Goal: Task Accomplishment & Management: Use online tool/utility

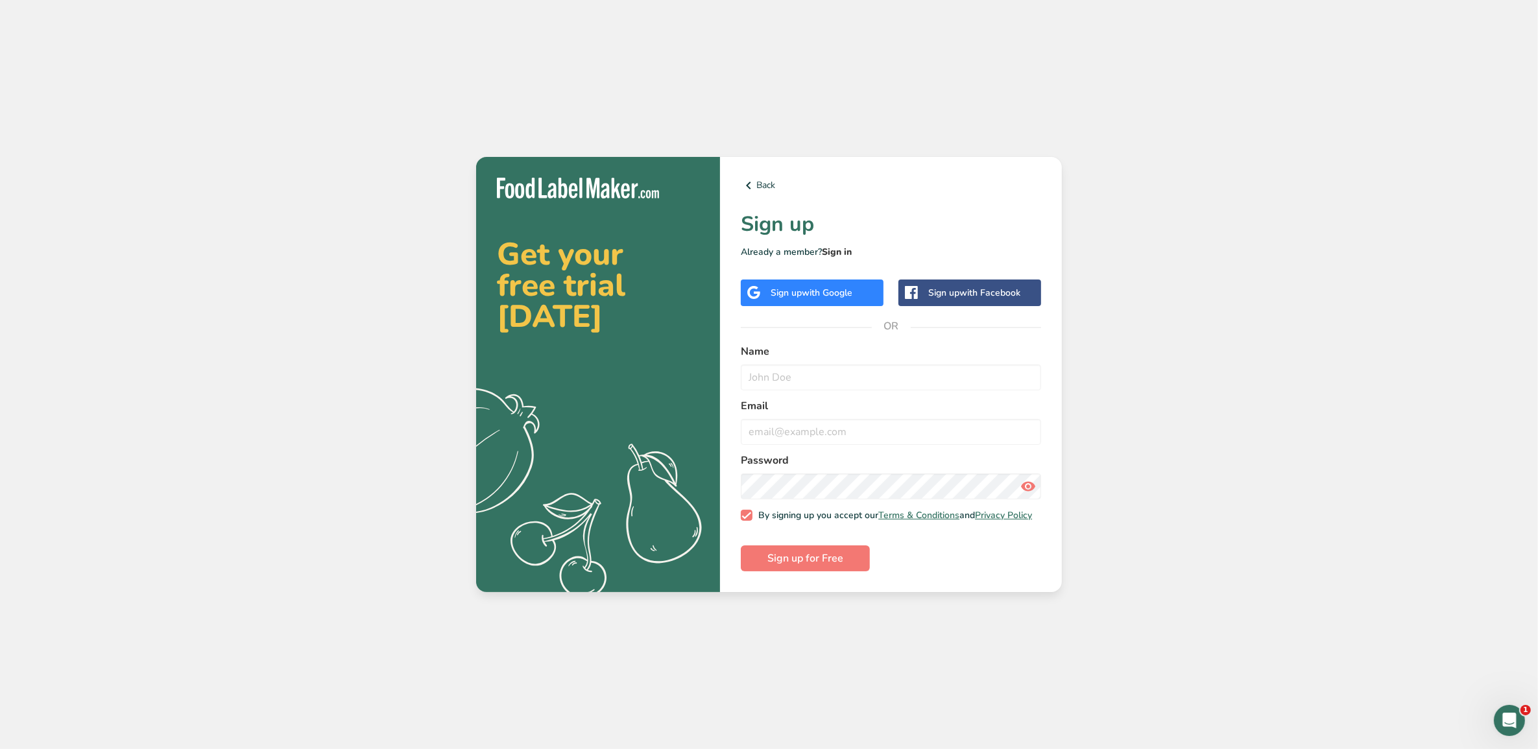
click at [845, 246] on link "Sign in" at bounding box center [837, 252] width 30 height 12
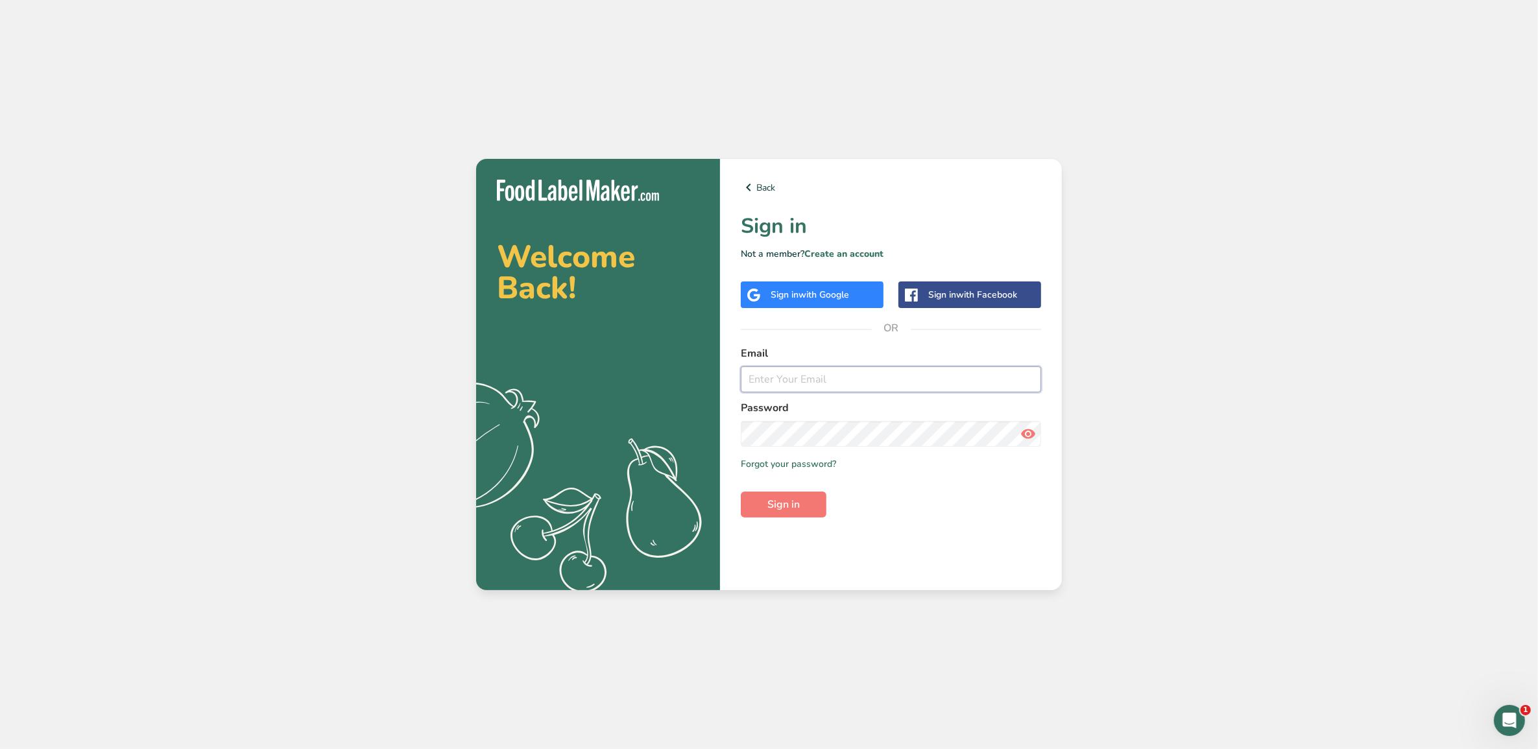
click at [788, 391] on input "email" at bounding box center [891, 380] width 300 height 26
type input "[EMAIL_ADDRESS][DOMAIN_NAME]"
click at [813, 504] on button "Sign in" at bounding box center [784, 505] width 86 height 26
click at [773, 500] on span "Sign in" at bounding box center [783, 505] width 32 height 16
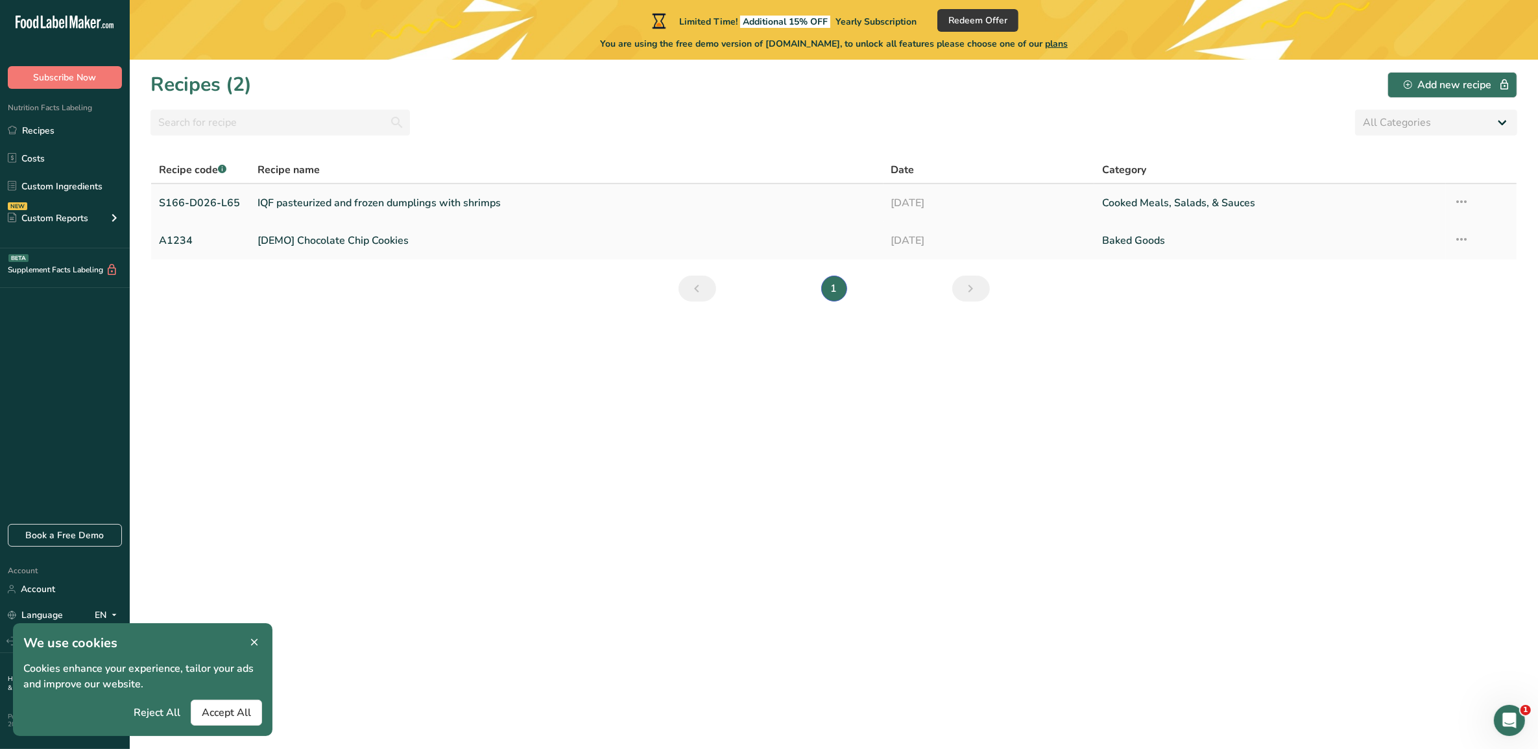
click at [451, 198] on link "IQF pasteurized and frozen dumplings with shrimps" at bounding box center [567, 202] width 618 height 27
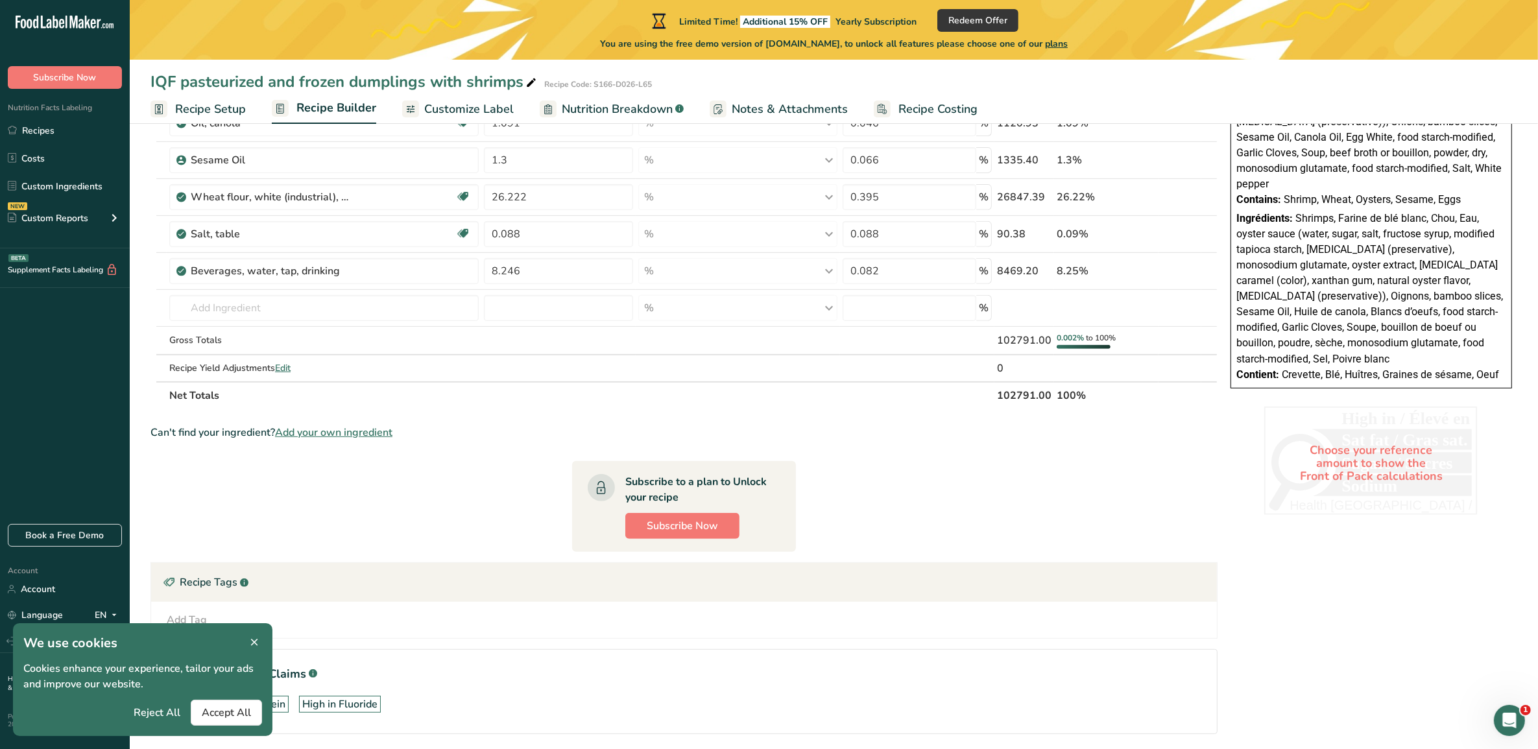
scroll to position [568, 0]
click at [322, 310] on input "text" at bounding box center [323, 307] width 309 height 26
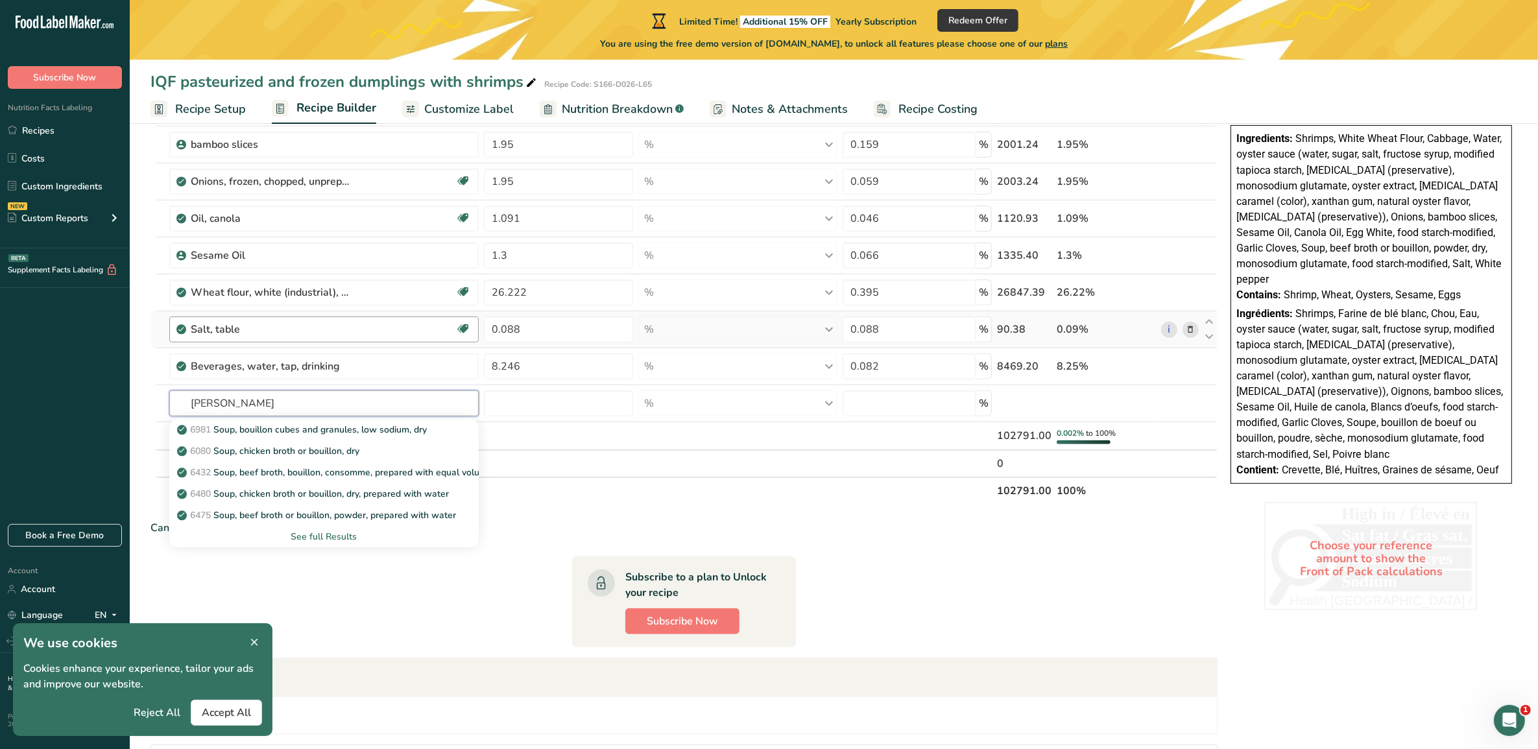
scroll to position [453, 0]
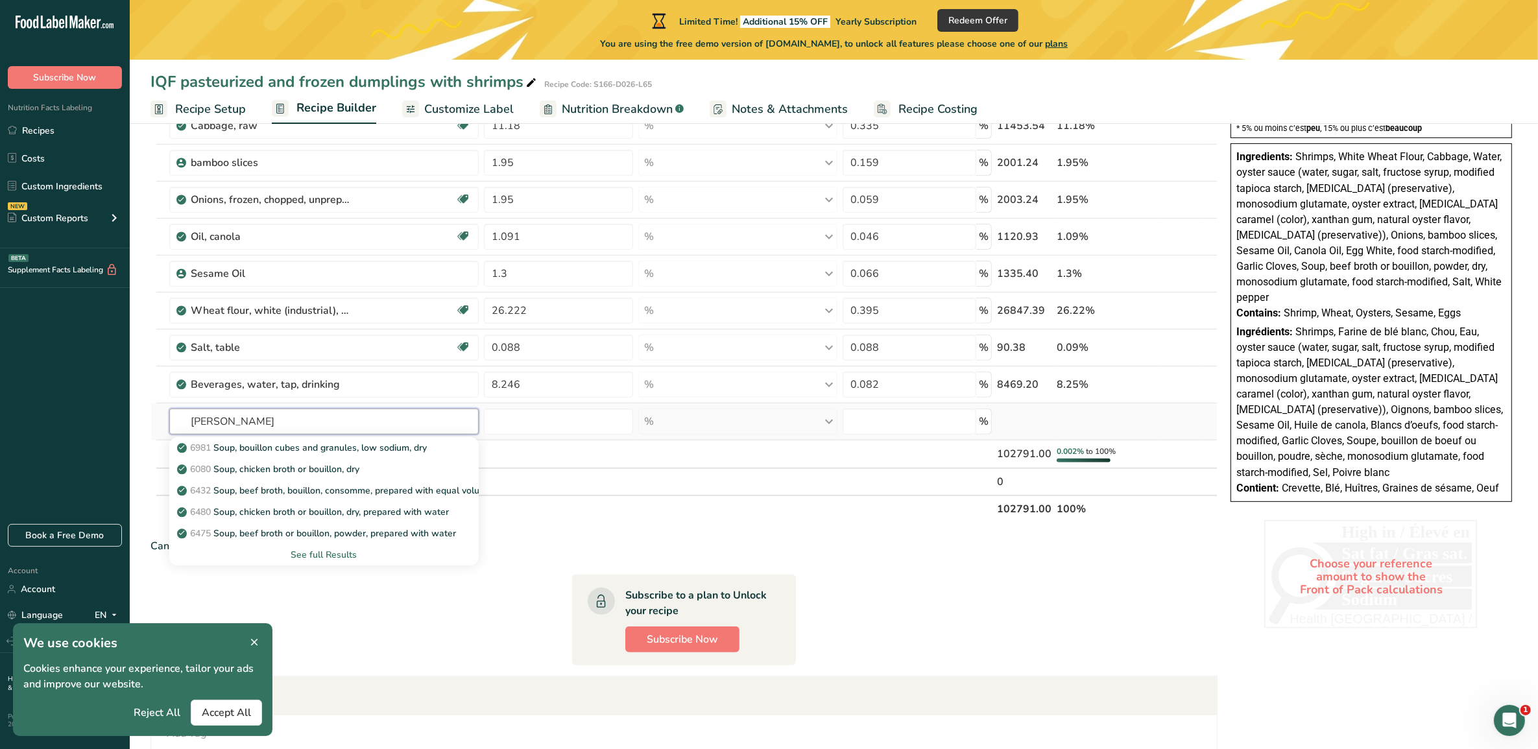
type input "[PERSON_NAME]"
click at [339, 553] on div "See full Results" at bounding box center [324, 555] width 289 height 14
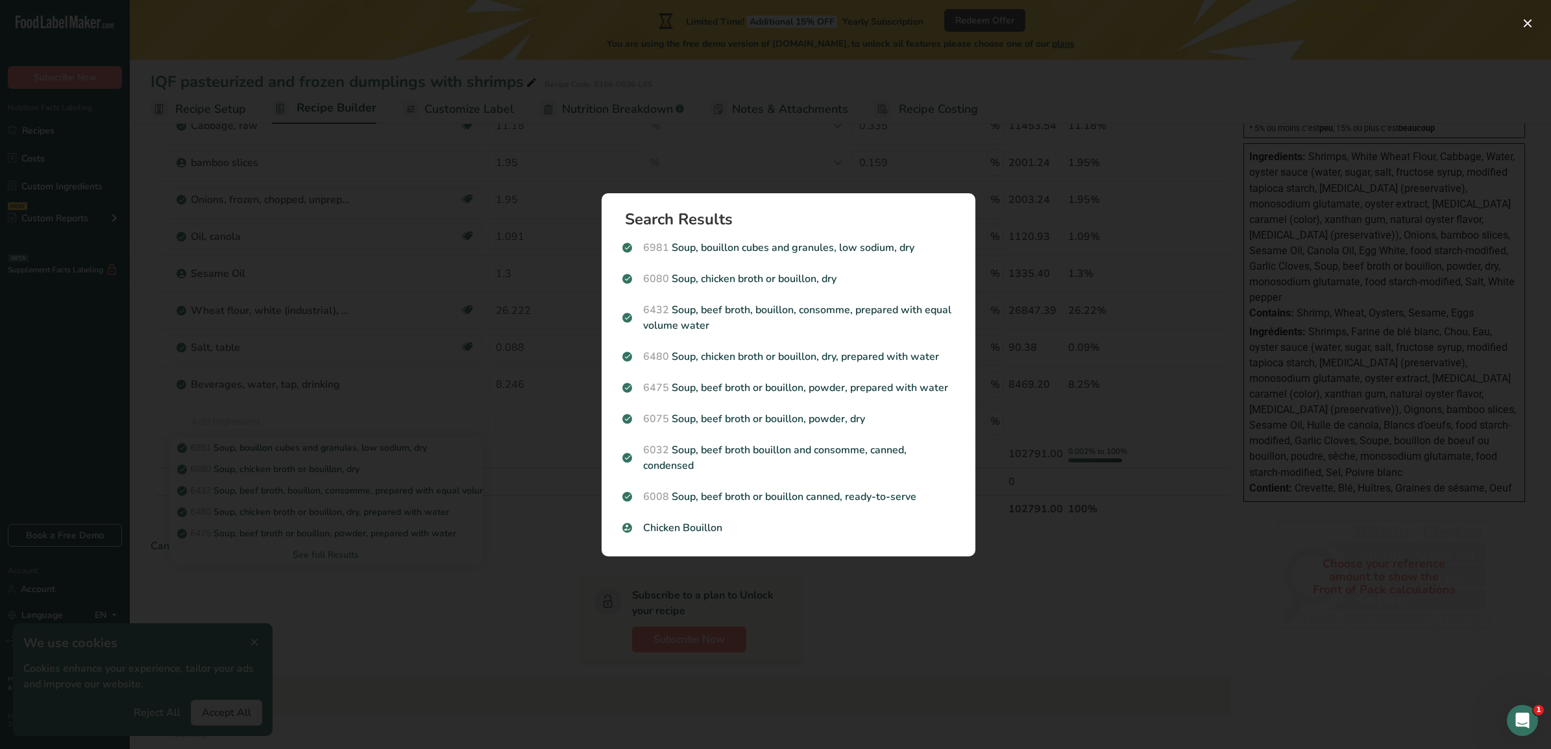
click at [1173, 419] on div "Search results modal" at bounding box center [775, 374] width 1551 height 749
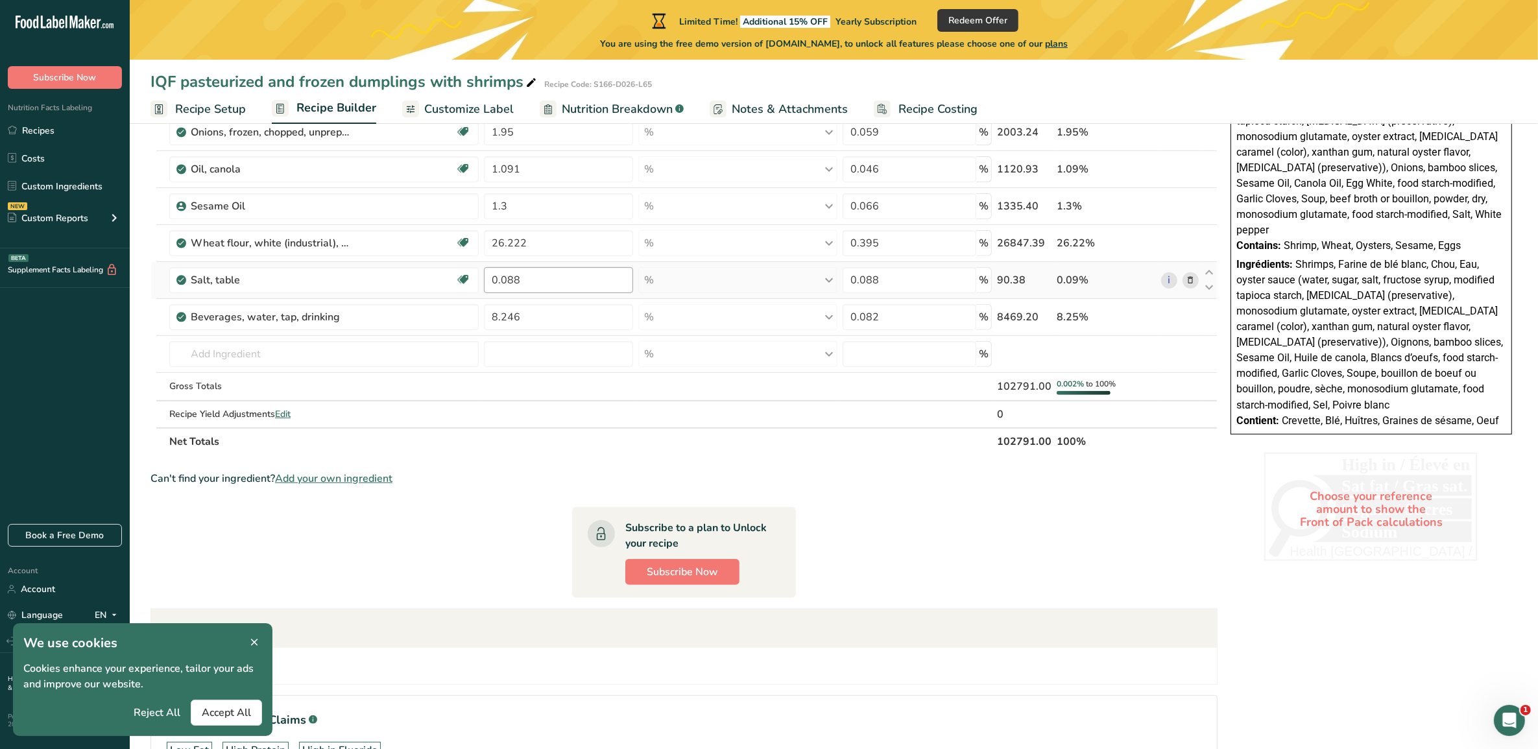
scroll to position [372, 0]
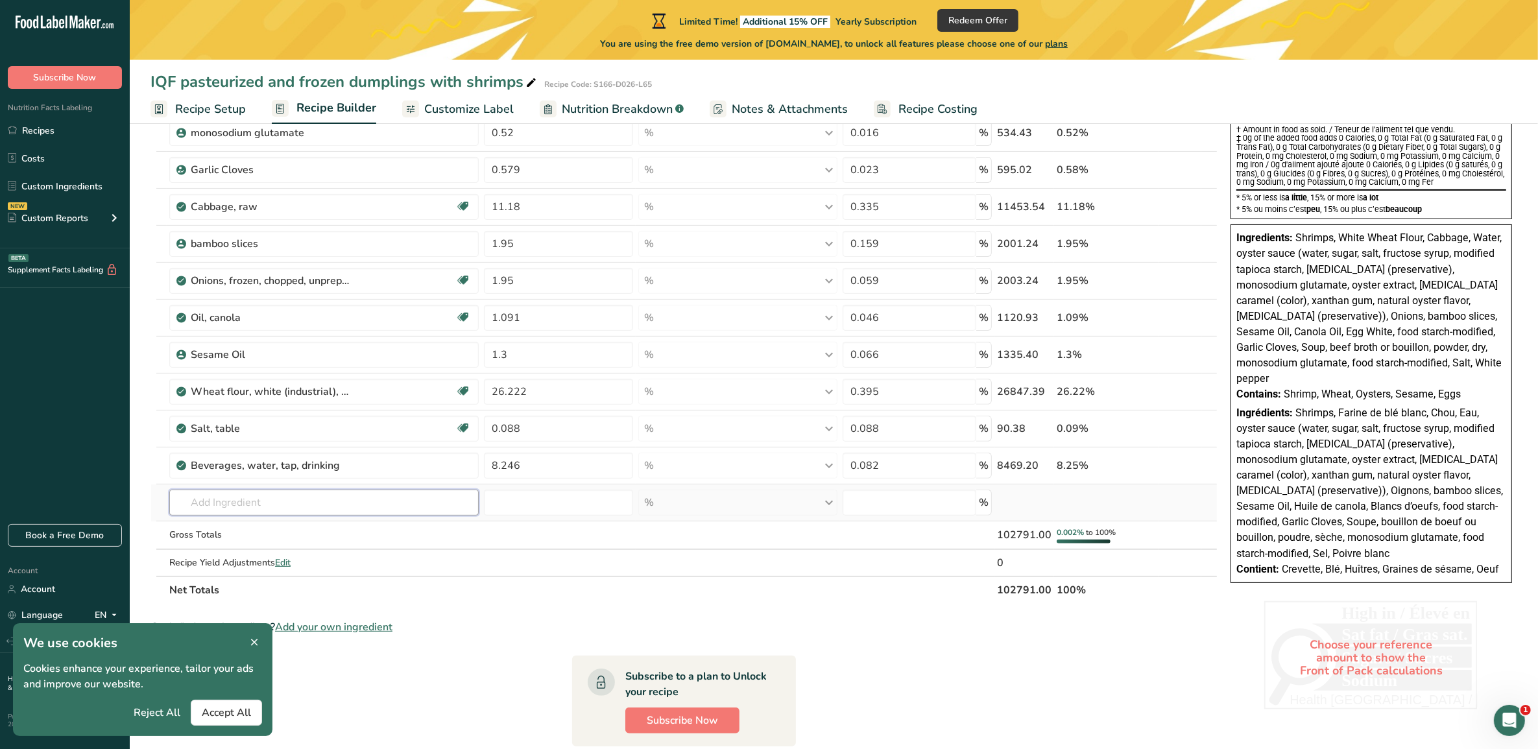
click at [394, 516] on input "text" at bounding box center [323, 503] width 309 height 26
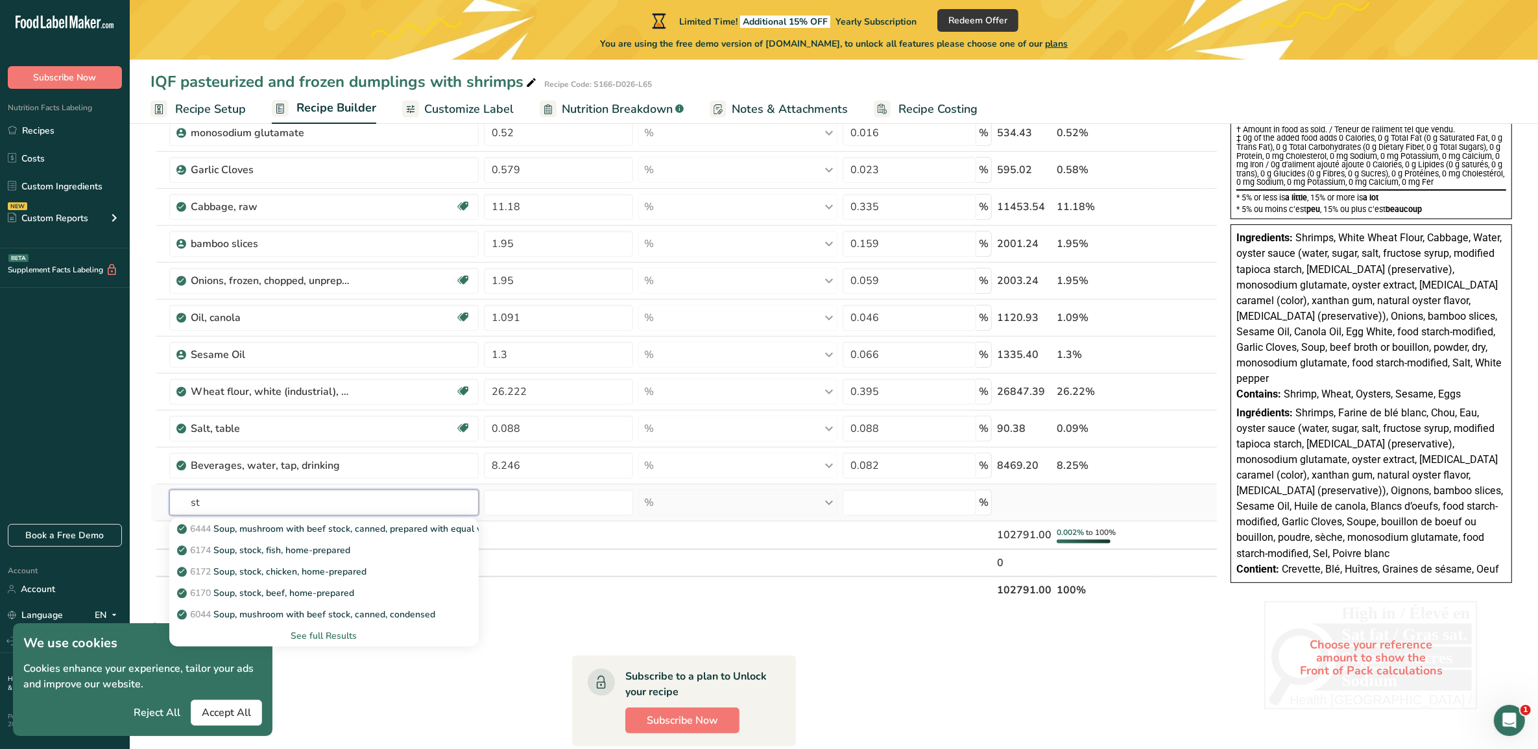
type input "s"
